Goal: Information Seeking & Learning: Find specific fact

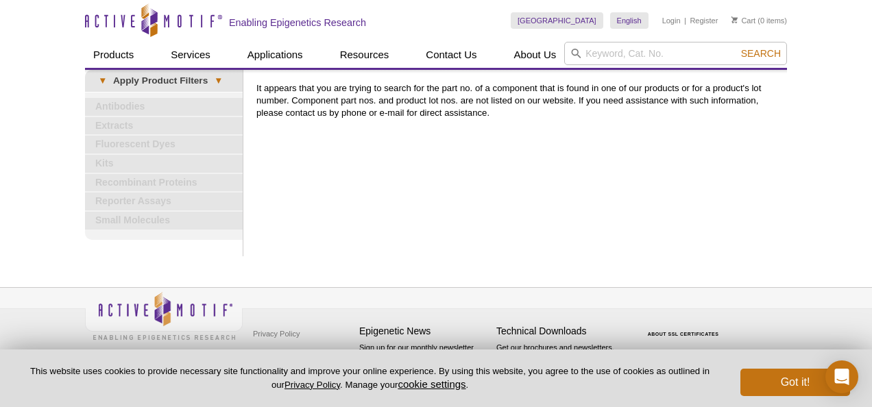
click at [767, 207] on div "Print Results It appears that you are trying to search for the part no. of a co…" at bounding box center [519, 163] width 538 height 187
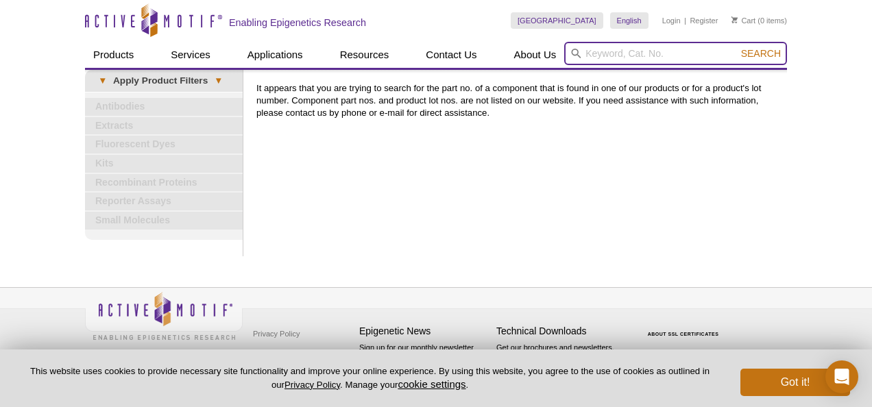
click at [612, 53] on input "search" at bounding box center [675, 53] width 223 height 23
type input "103713"
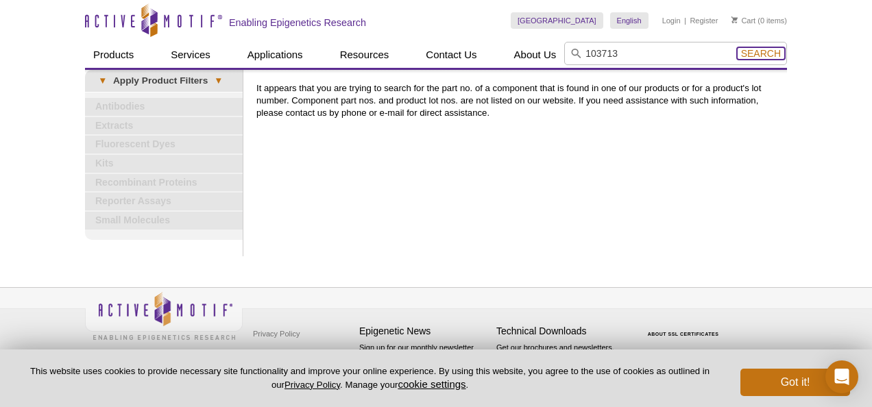
click at [764, 58] on span "Search" at bounding box center [761, 53] width 40 height 11
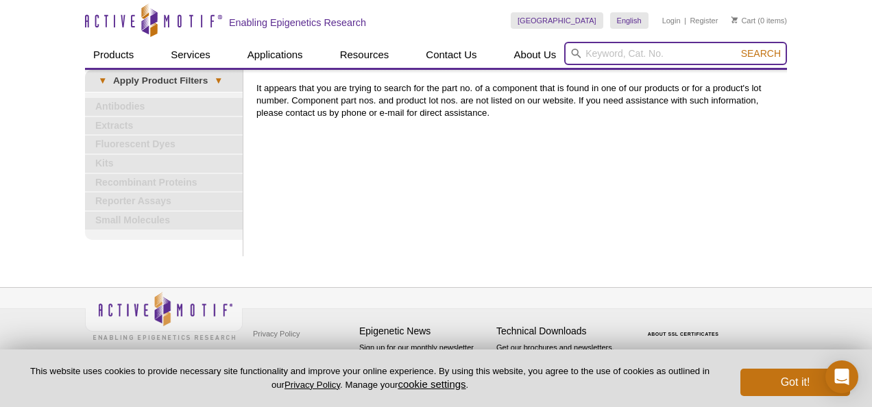
click at [597, 56] on input "search" at bounding box center [675, 53] width 223 height 23
type input "p"
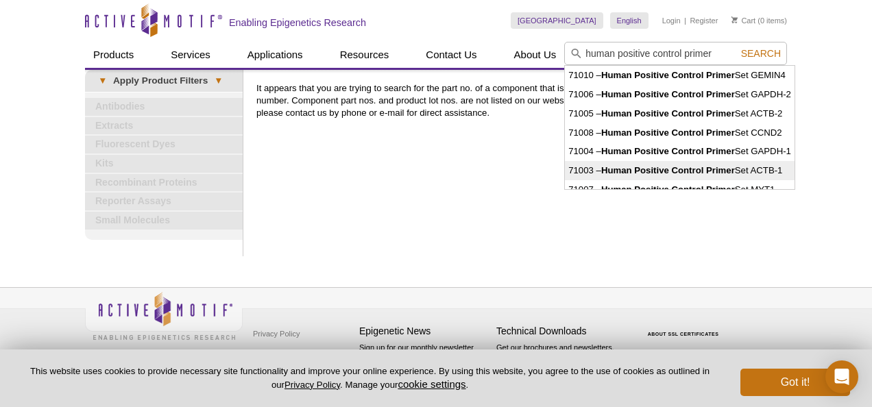
click at [632, 166] on strong "Human Positive Control Primer" at bounding box center [668, 170] width 134 height 10
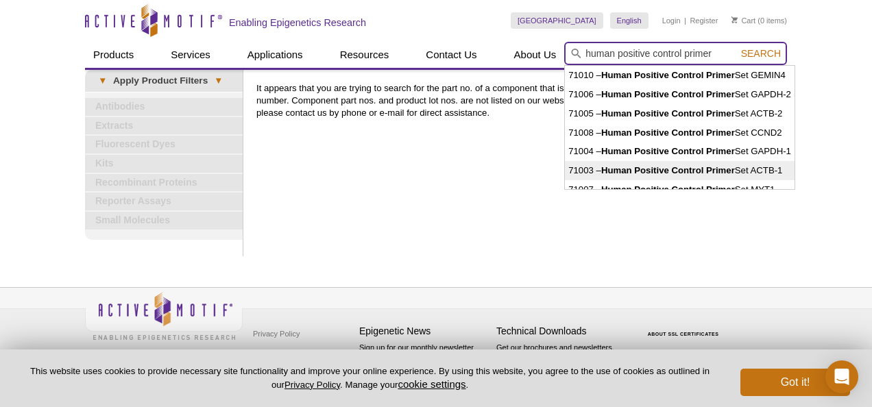
type input "71003 – Human Positive Control Primer Set ACTB-1"
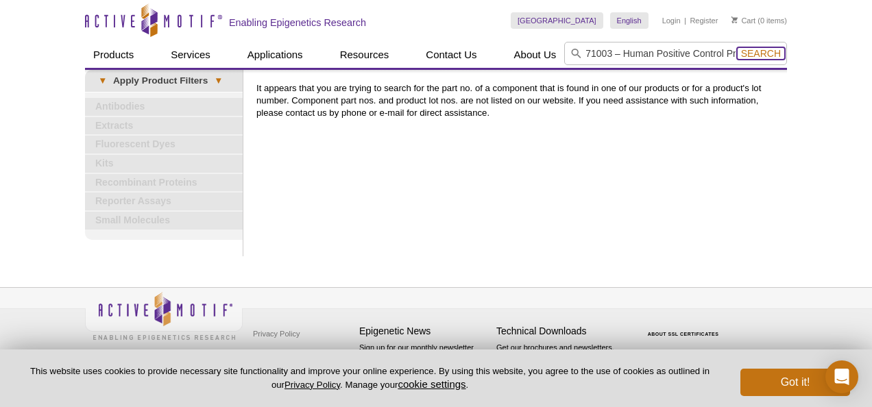
click at [757, 58] on span "Search" at bounding box center [761, 53] width 40 height 11
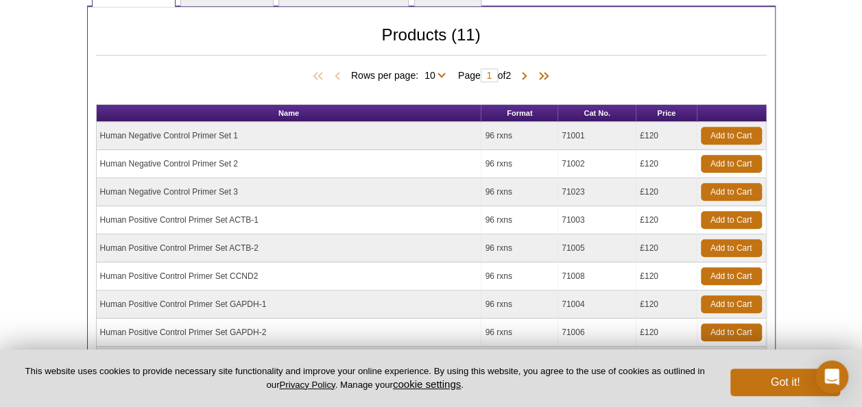
scroll to position [411, 0]
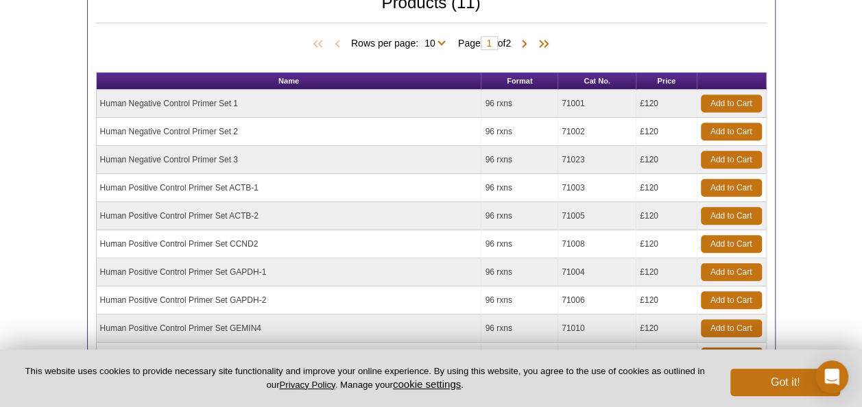
drag, startPoint x: 263, startPoint y: 185, endPoint x: 101, endPoint y: 193, distance: 162.1
click at [101, 193] on td "Human Positive Control Primer Set ACTB-1" at bounding box center [289, 188] width 385 height 28
copy td "Human Positive Control Primer Set ACTB-1"
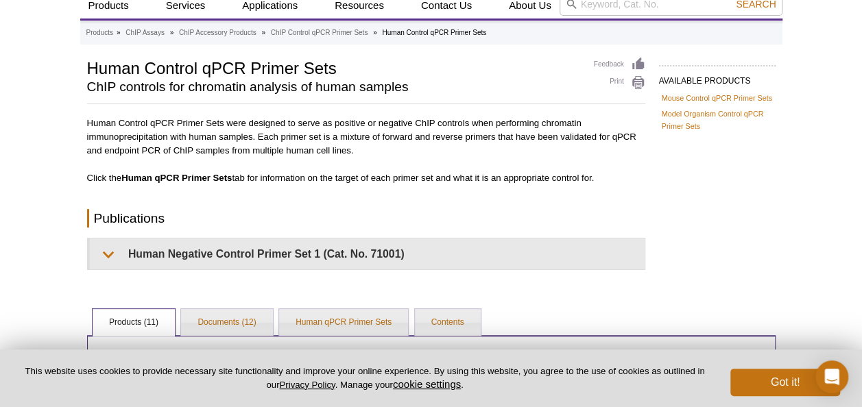
scroll to position [0, 0]
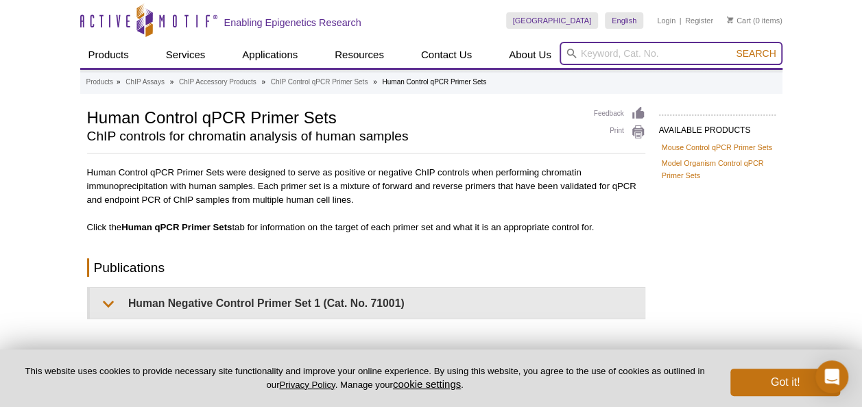
click at [606, 52] on input "search" at bounding box center [671, 53] width 223 height 23
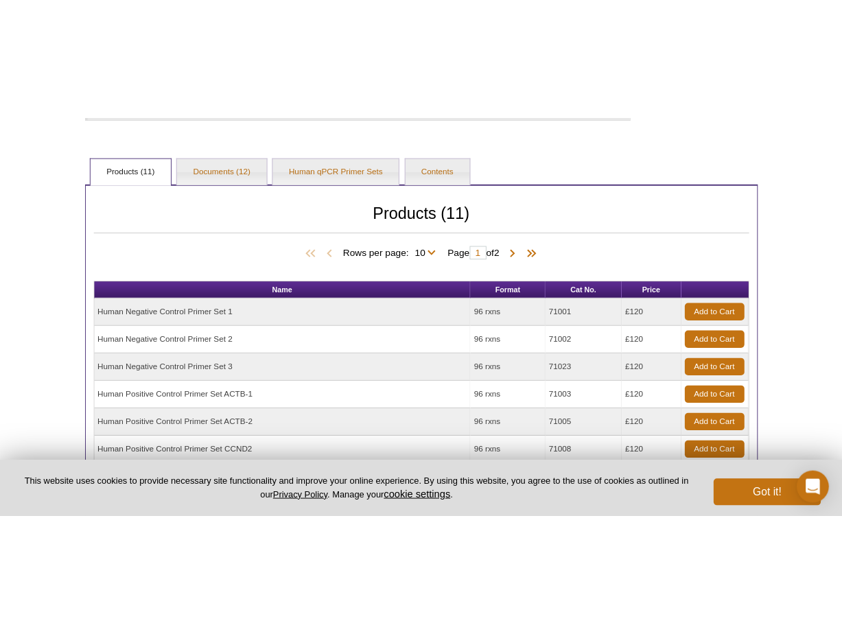
scroll to position [343, 0]
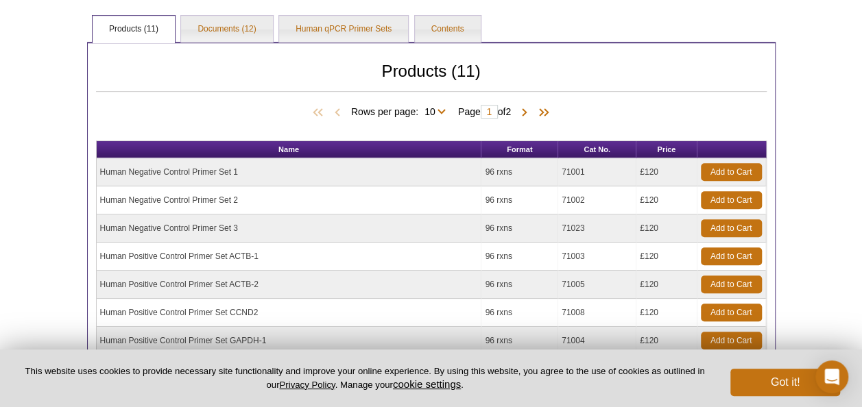
drag, startPoint x: 246, startPoint y: 170, endPoint x: 97, endPoint y: 182, distance: 148.6
click at [97, 182] on td "Human Negative Control Primer Set 1" at bounding box center [289, 172] width 385 height 28
copy td "Human Negative Control Primer Set 1"
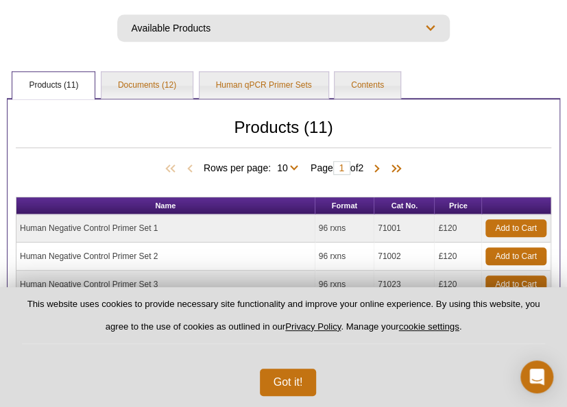
select select "[GEOGRAPHIC_DATA]"
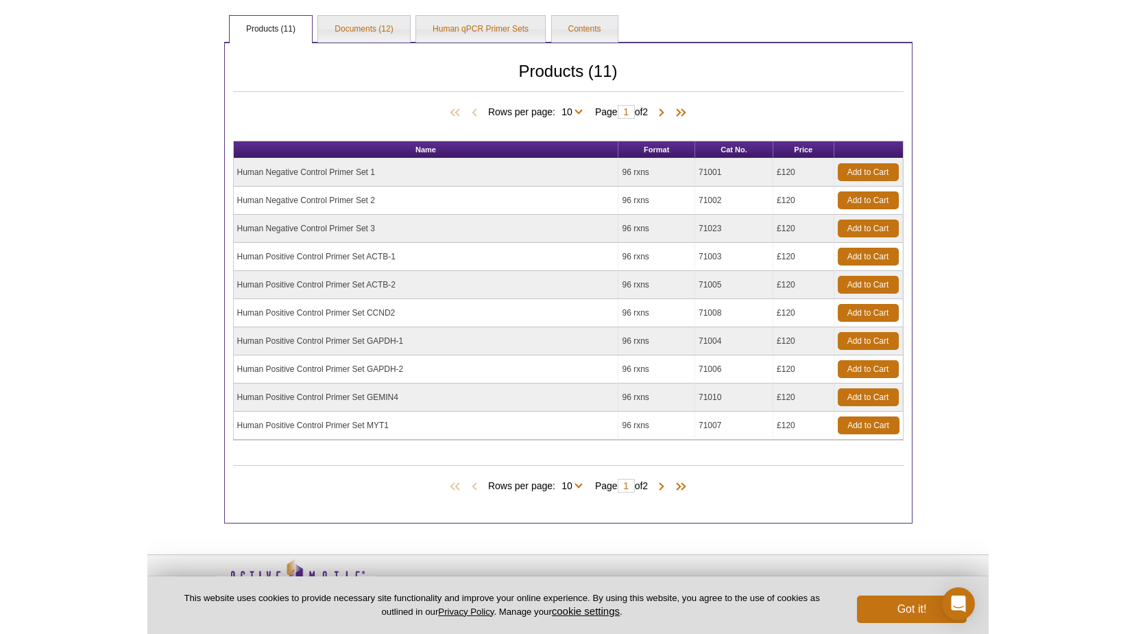
scroll to position [274, 0]
